Goal: Navigation & Orientation: Find specific page/section

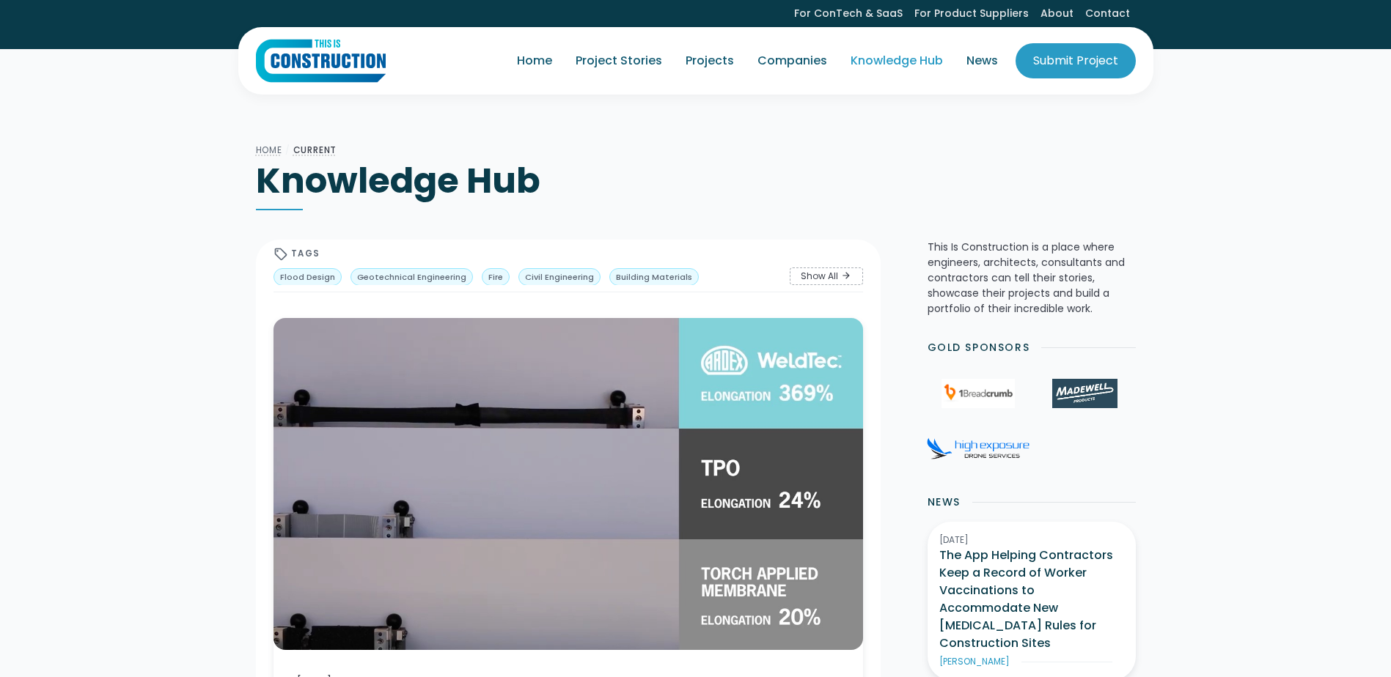
click at [822, 273] on div "Show All" at bounding box center [819, 276] width 37 height 13
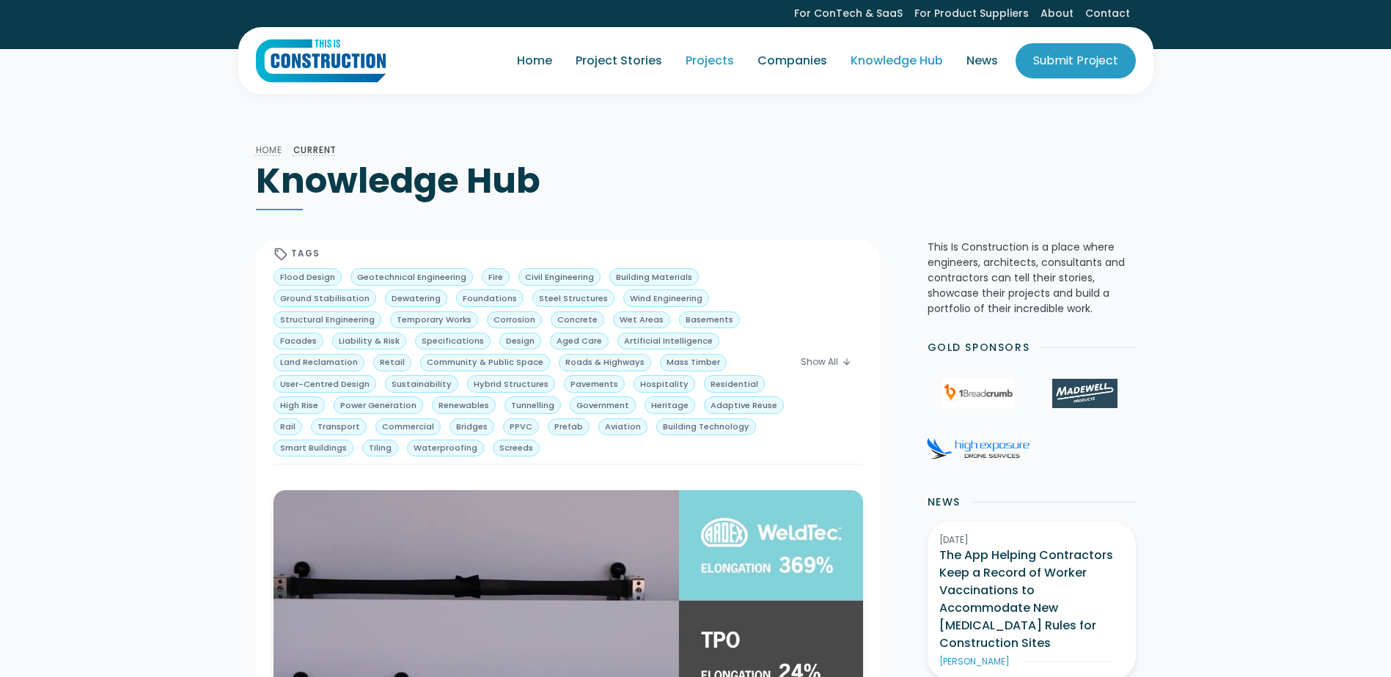
click at [717, 56] on link "Projects" at bounding box center [710, 60] width 72 height 41
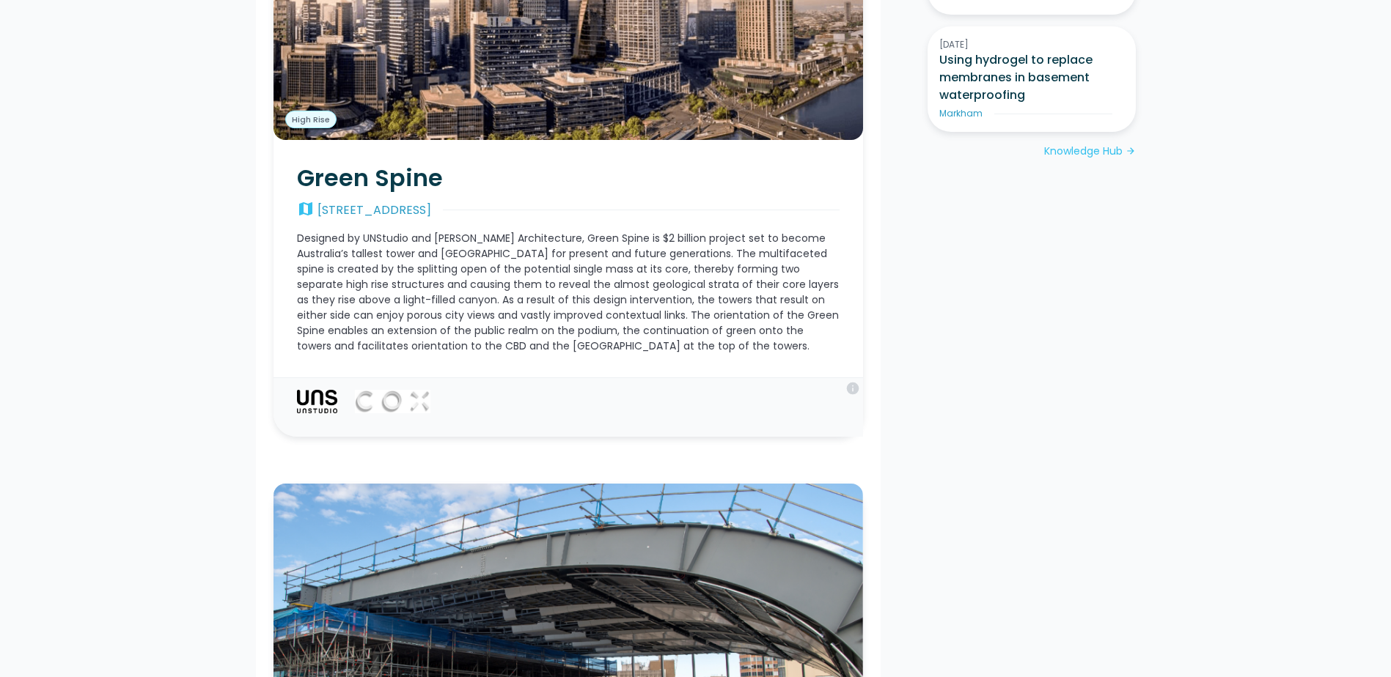
scroll to position [1246, 0]
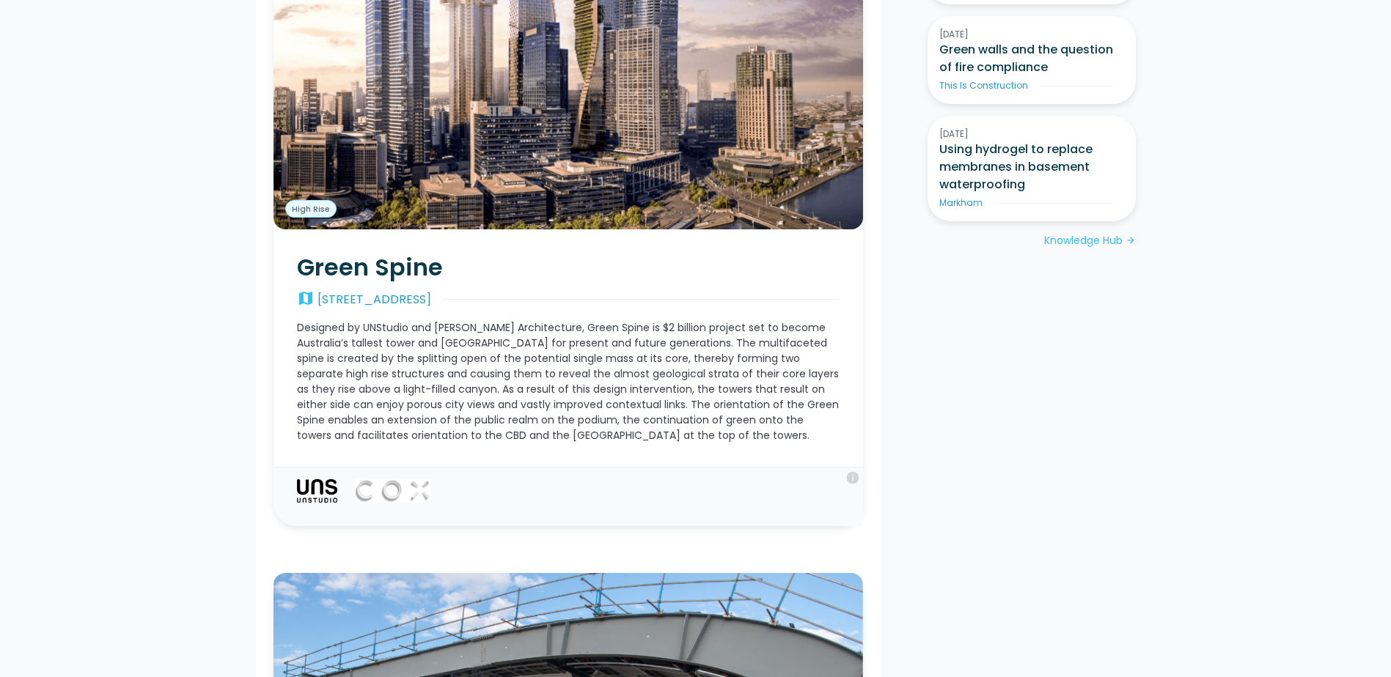
click at [1091, 233] on div "Knowledge Hub" at bounding box center [1083, 240] width 78 height 15
